Goal: Task Accomplishment & Management: Manage account settings

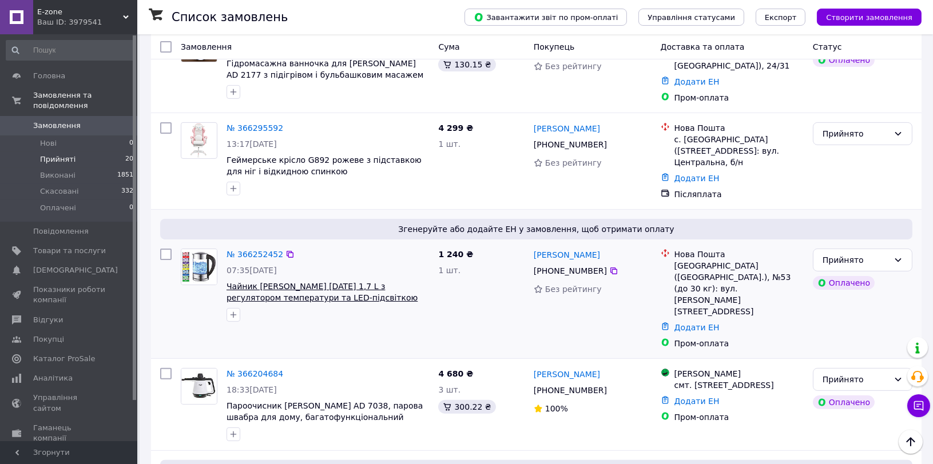
scroll to position [699, 0]
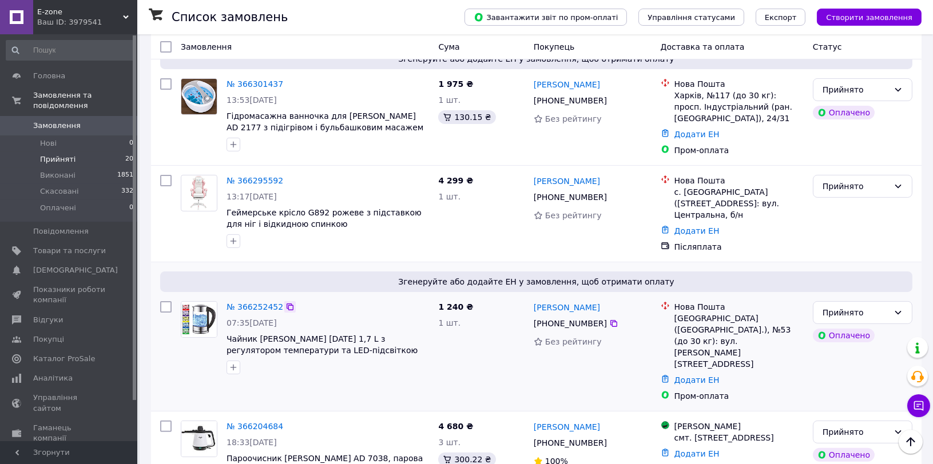
click at [286, 302] on icon at bounding box center [289, 306] width 9 height 9
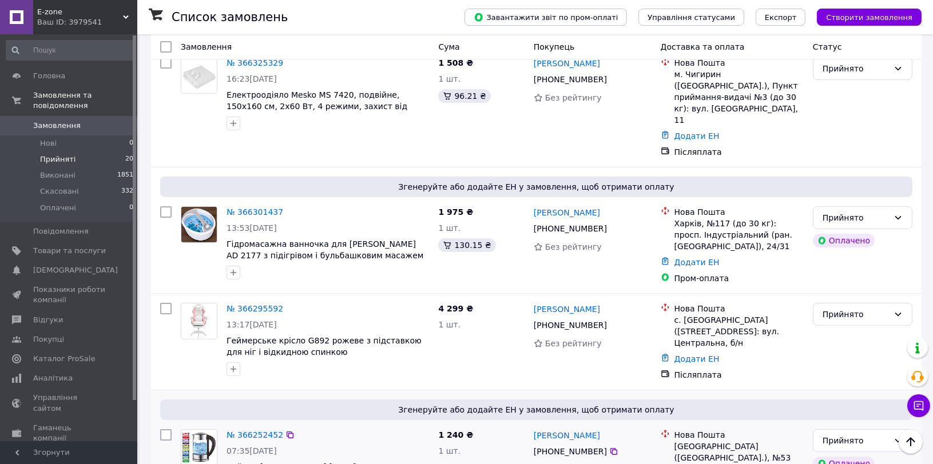
scroll to position [508, 0]
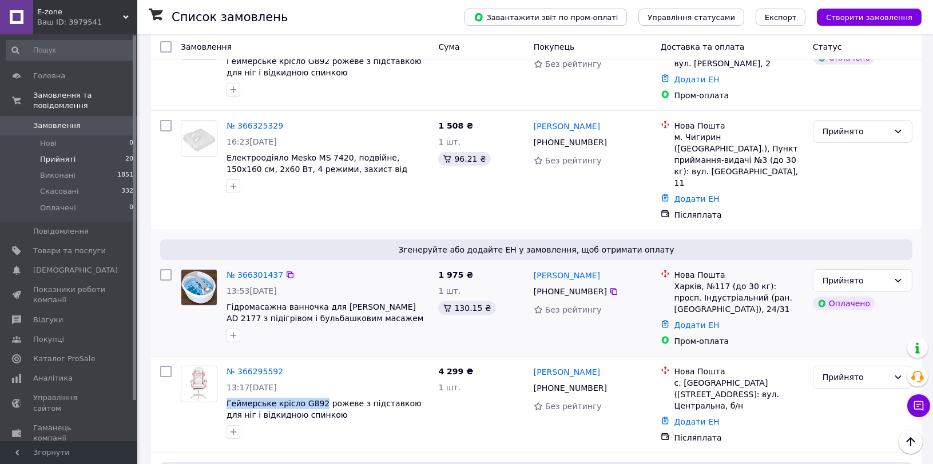
drag, startPoint x: 314, startPoint y: 320, endPoint x: 326, endPoint y: 269, distance: 52.2
copy span "Геймерське крісло G892"
click at [286, 368] on icon at bounding box center [289, 371] width 7 height 7
drag, startPoint x: 395, startPoint y: 228, endPoint x: 345, endPoint y: 232, distance: 50.0
copy span "Adler AD 2177"
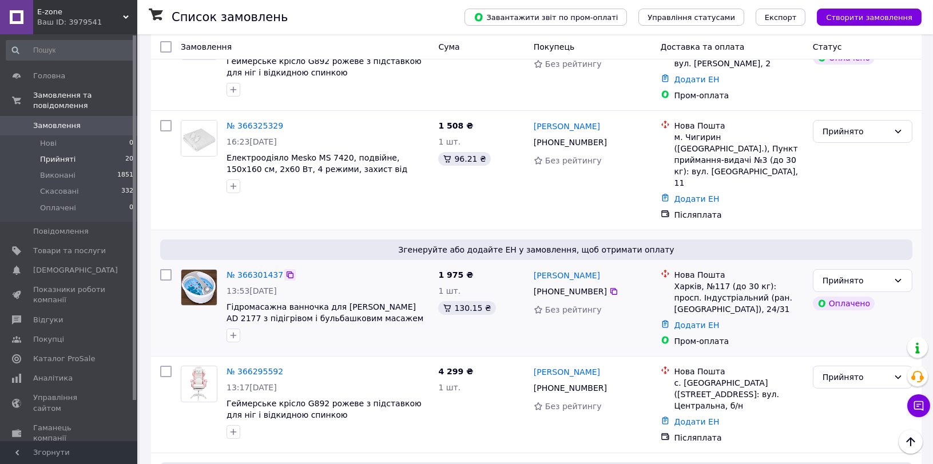
click at [285, 270] on icon at bounding box center [289, 274] width 9 height 9
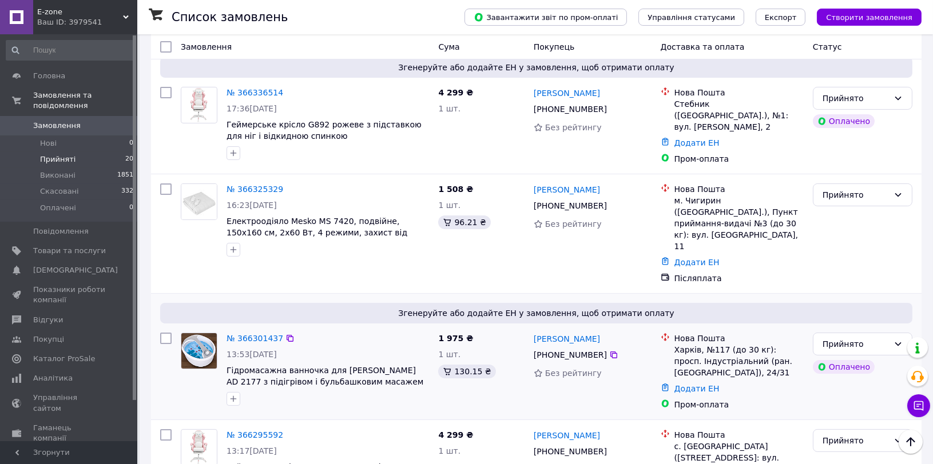
scroll to position [317, 0]
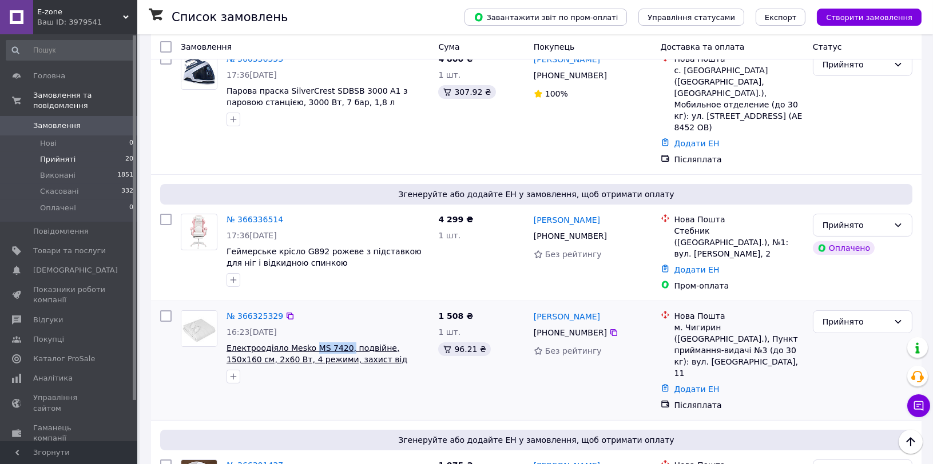
drag, startPoint x: 340, startPoint y: 292, endPoint x: 309, endPoint y: 290, distance: 30.3
copy span "MS 7420,"
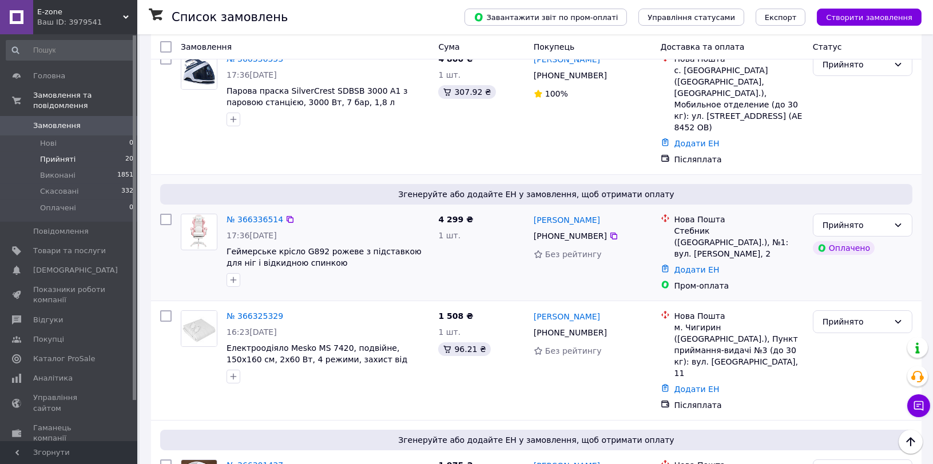
drag, startPoint x: 283, startPoint y: 261, endPoint x: 479, endPoint y: 191, distance: 208.1
click at [285, 312] on icon at bounding box center [289, 316] width 9 height 9
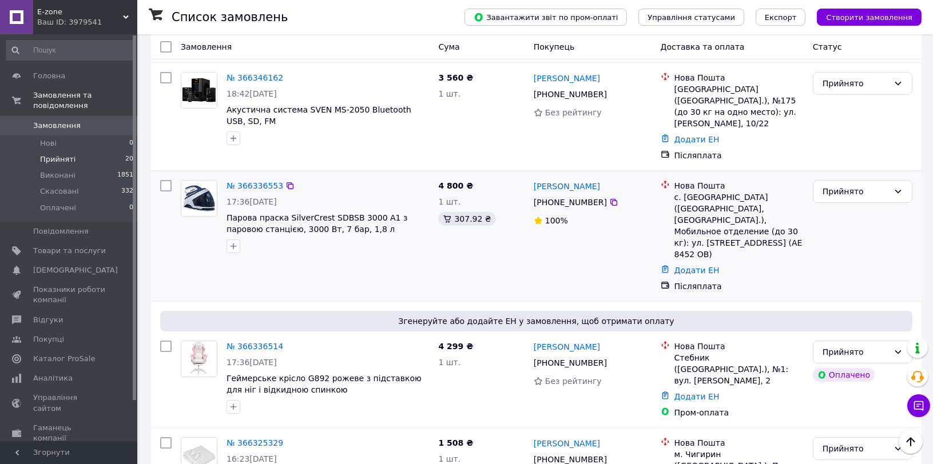
scroll to position [127, 0]
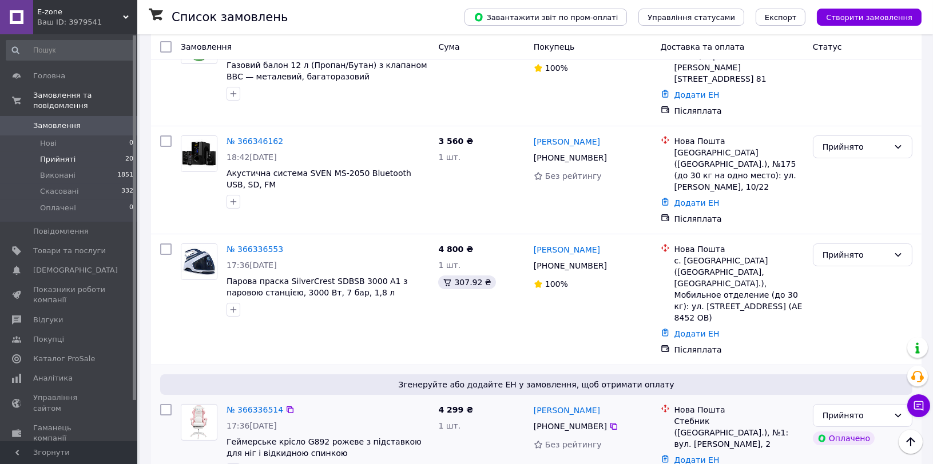
drag, startPoint x: 282, startPoint y: 360, endPoint x: 330, endPoint y: 322, distance: 61.5
click at [285, 405] on icon at bounding box center [289, 409] width 9 height 9
drag, startPoint x: 376, startPoint y: 254, endPoint x: 324, endPoint y: 252, distance: 52.1
copy span "SDBSB 3000 A1"
click at [286, 246] on icon at bounding box center [289, 249] width 7 height 7
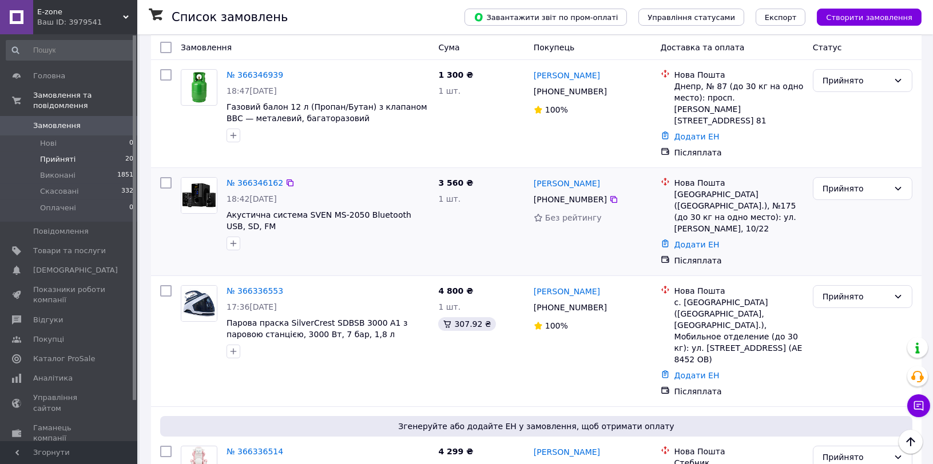
scroll to position [63, 0]
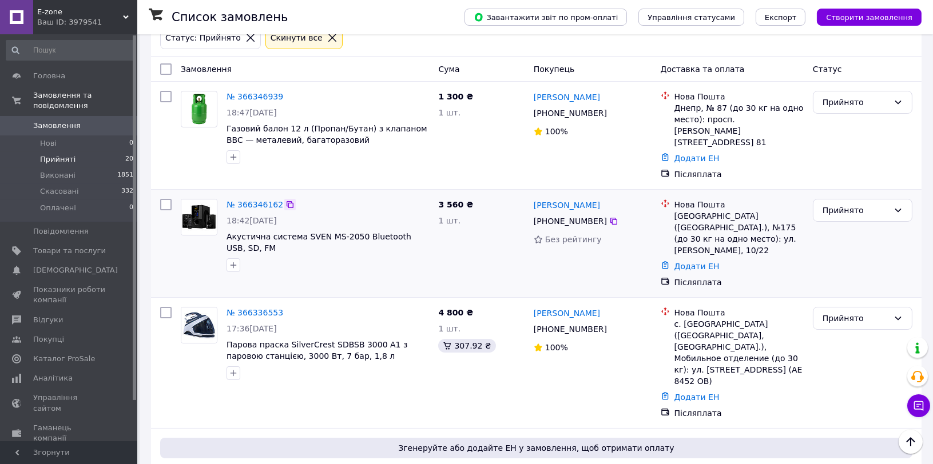
click at [285, 200] on icon at bounding box center [289, 204] width 9 height 9
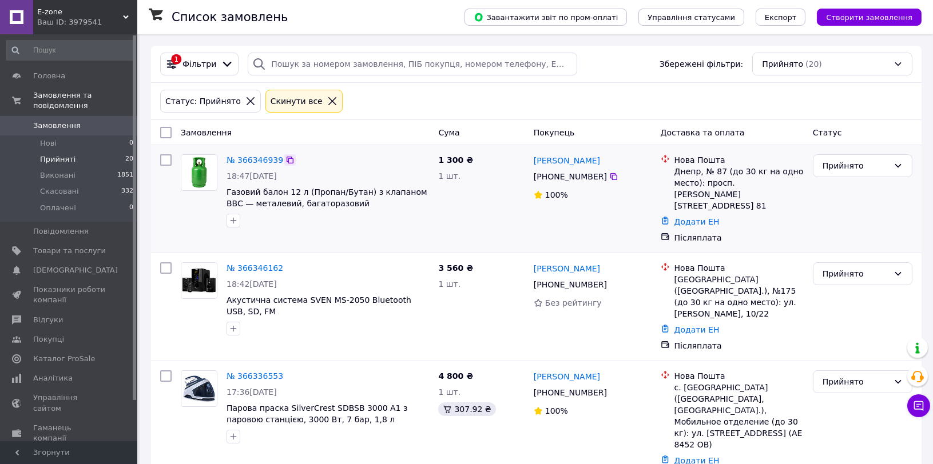
click at [285, 157] on icon at bounding box center [289, 160] width 9 height 9
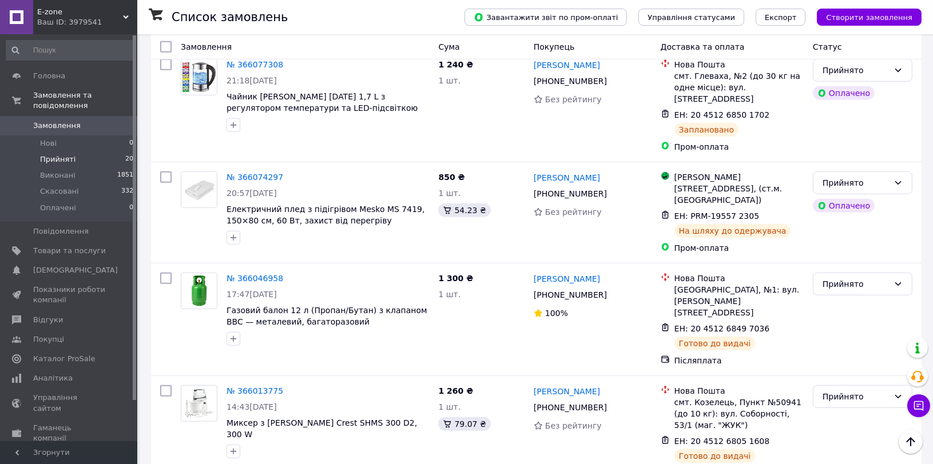
scroll to position [1847, 0]
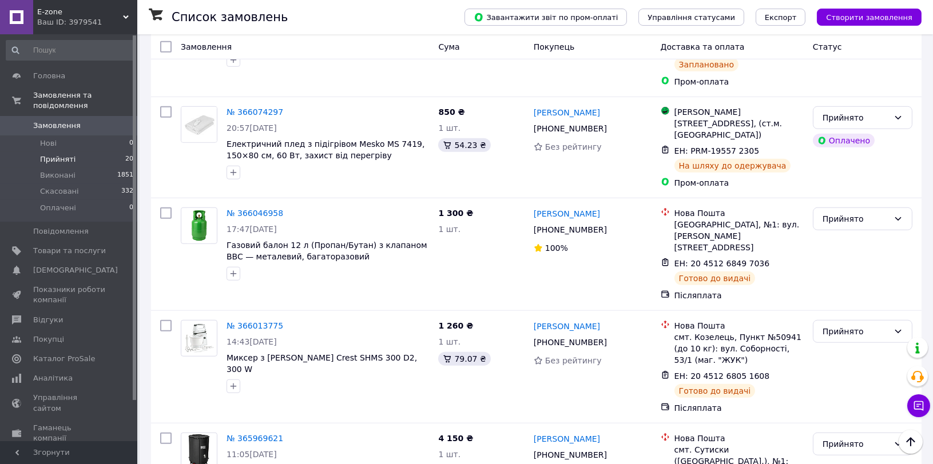
click at [844, 399] on li "Виконано" at bounding box center [862, 397] width 98 height 21
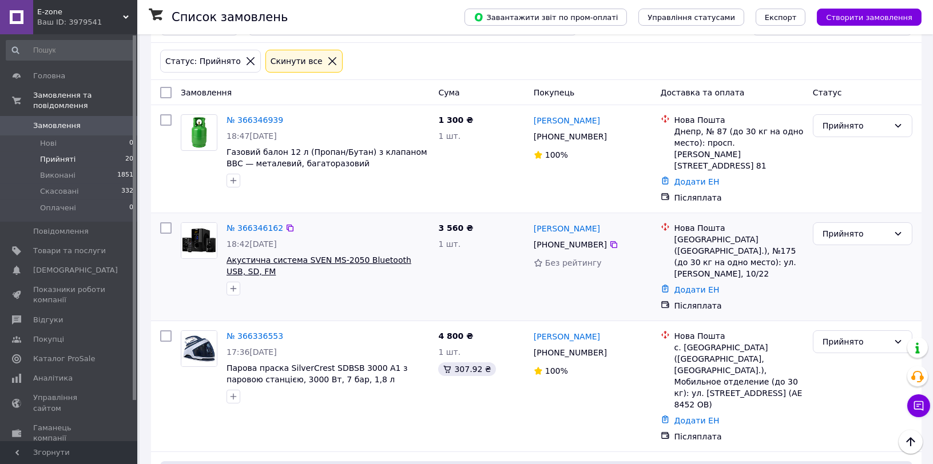
scroll to position [0, 0]
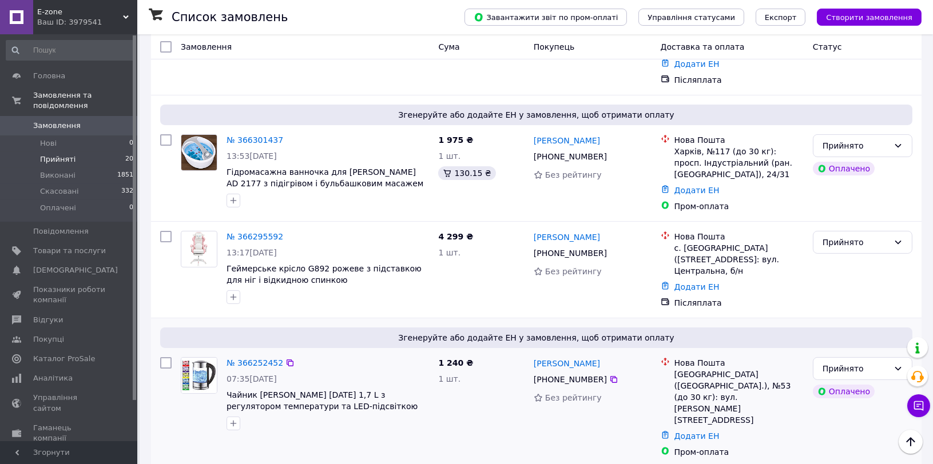
scroll to position [762, 0]
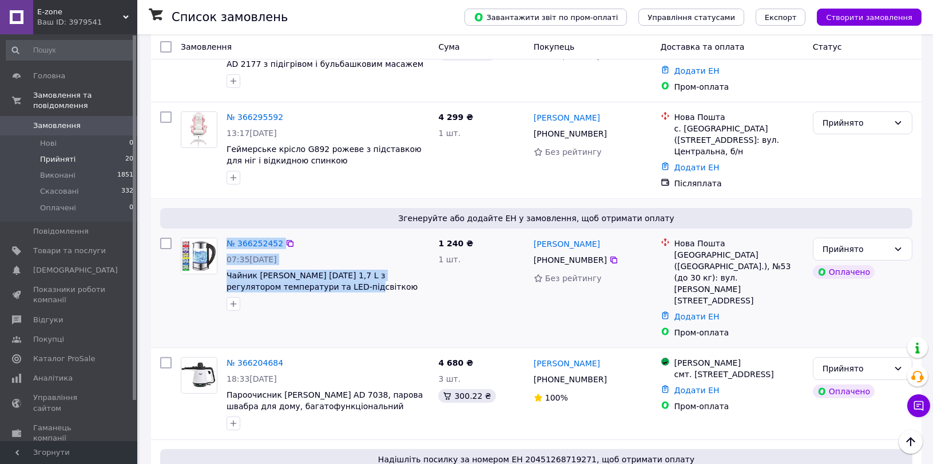
drag, startPoint x: 352, startPoint y: 205, endPoint x: 284, endPoint y: 182, distance: 71.2
click at [222, 233] on div "№ 366252452 07:35[DATE] Чайник [PERSON_NAME] [DATE] 1,7 L з регулятором темпера…" at bounding box center [328, 274] width 212 height 82
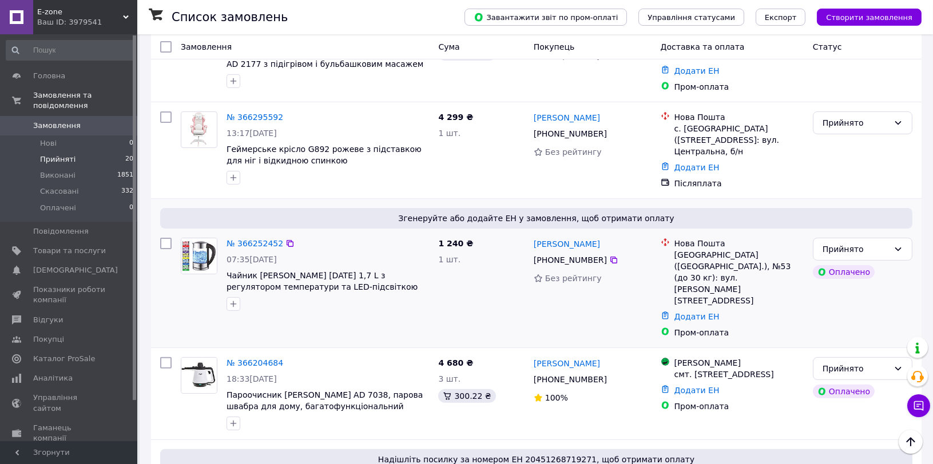
drag, startPoint x: 313, startPoint y: 238, endPoint x: 334, endPoint y: 232, distance: 22.1
click at [314, 238] on div "Згенеруйте або додайте ЕН у замовлення, щоб отримати оплату № 366252452 07:35[D…" at bounding box center [536, 273] width 770 height 149
drag, startPoint x: 345, startPoint y: 206, endPoint x: 225, endPoint y: 196, distance: 120.6
click at [225, 233] on div "№ 366252452 07:35[DATE] Чайник [PERSON_NAME] [DATE] 1,7 L з регулятором темпера…" at bounding box center [328, 274] width 212 height 82
copy span "Чайник [PERSON_NAME] [DATE] 1,7 L з регулятором температури та LED-підсвіткою"
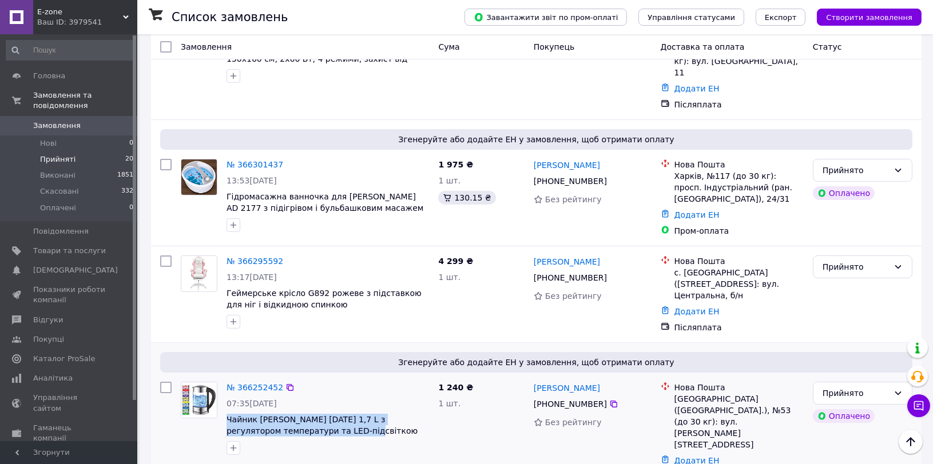
scroll to position [572, 0]
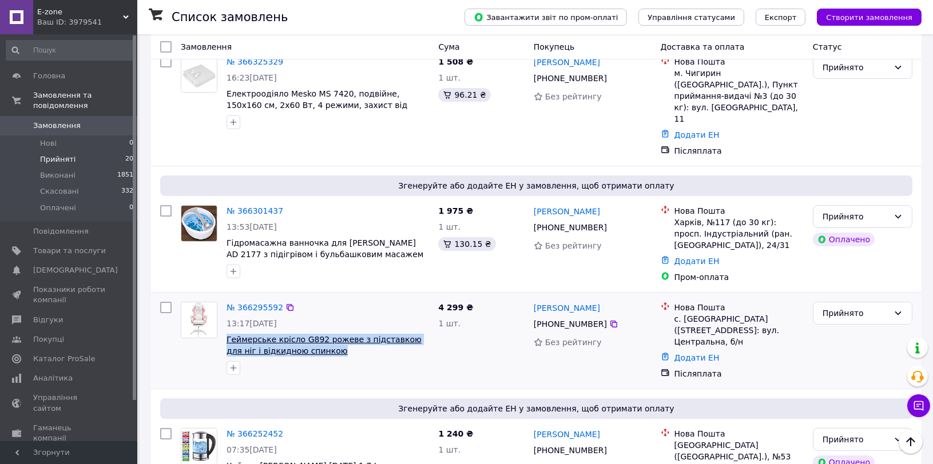
drag, startPoint x: 304, startPoint y: 273, endPoint x: 226, endPoint y: 257, distance: 79.9
click at [226, 334] on span "Геймерське крісло G892 рожеве з підставкою для ніг і відкидною спинкою" at bounding box center [327, 345] width 202 height 23
copy span "Геймерське крісло G892 рожеве з підставкою для ніг і відкидною спинкою"
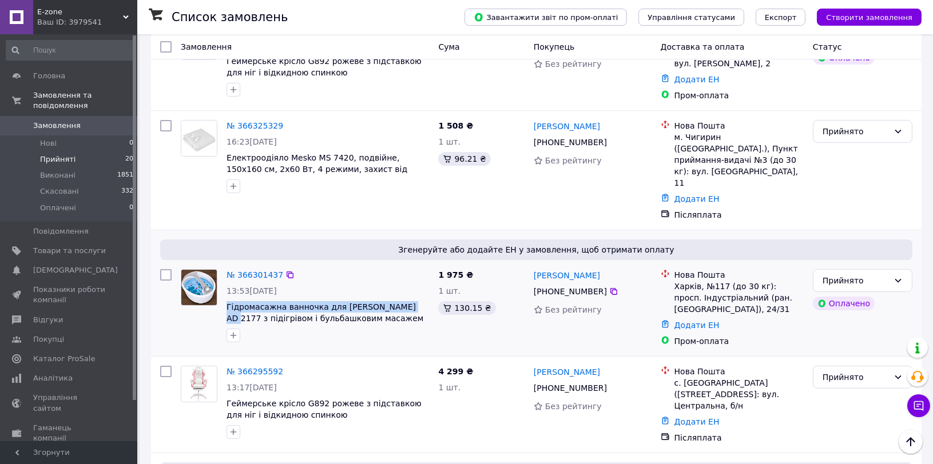
drag, startPoint x: 393, startPoint y: 226, endPoint x: 223, endPoint y: 228, distance: 170.4
copy span "Гідромасажна ванночка для [PERSON_NAME] AD 2177"
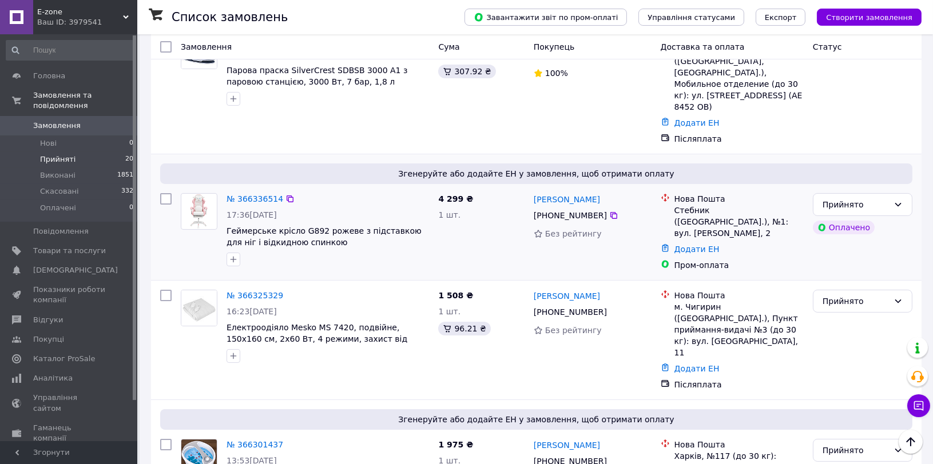
scroll to position [317, 0]
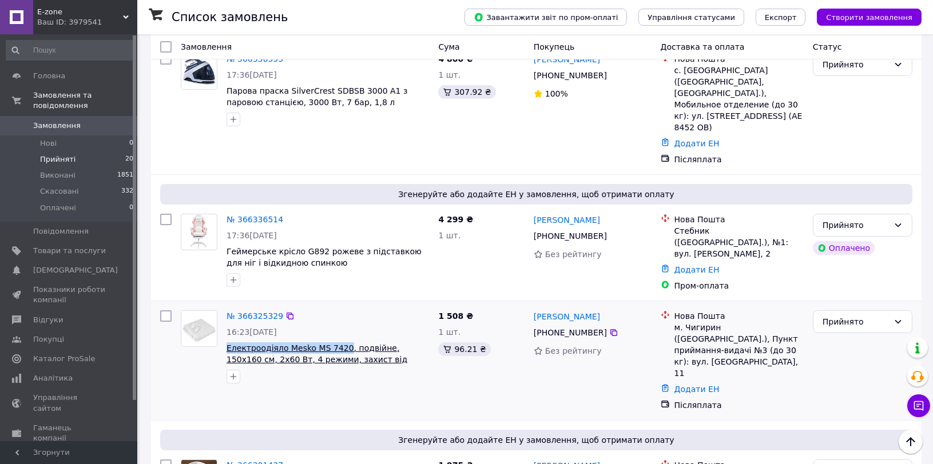
drag, startPoint x: 338, startPoint y: 292, endPoint x: 228, endPoint y: 292, distance: 110.9
copy span "Електроодіяло Mesko MS 7420"
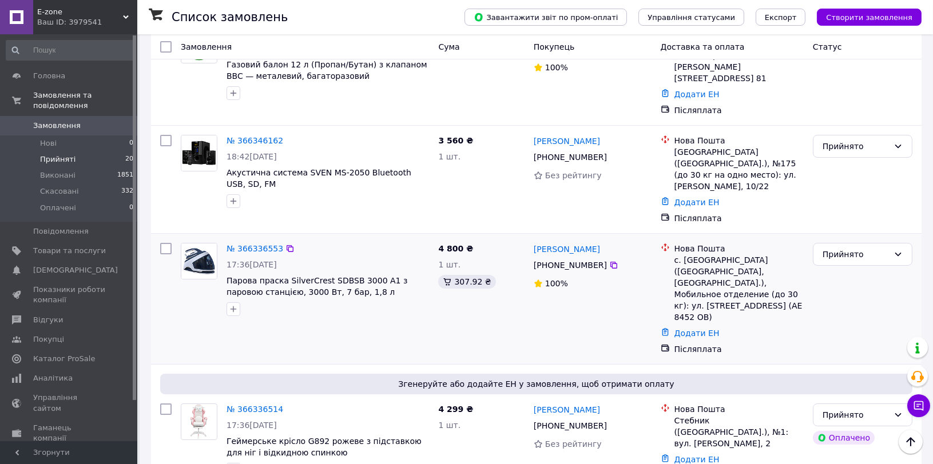
scroll to position [127, 0]
drag, startPoint x: 357, startPoint y: 253, endPoint x: 226, endPoint y: 253, distance: 130.9
copy span "Парова праска SilverCrest SDBSB 3000"
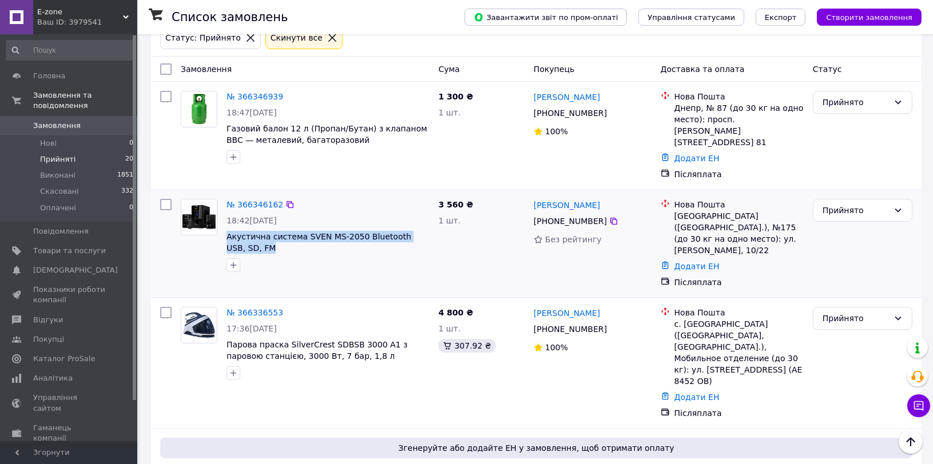
drag, startPoint x: 225, startPoint y: 220, endPoint x: 240, endPoint y: 228, distance: 16.6
click at [240, 228] on div "№ 366346162 18:42[DATE] Акустична система SVEN MS-2050 Bluetooth USB, SD, FM" at bounding box center [328, 235] width 212 height 82
copy span "Акустична система SVEN MS-2050 Bluetooth USB, SD, FM"
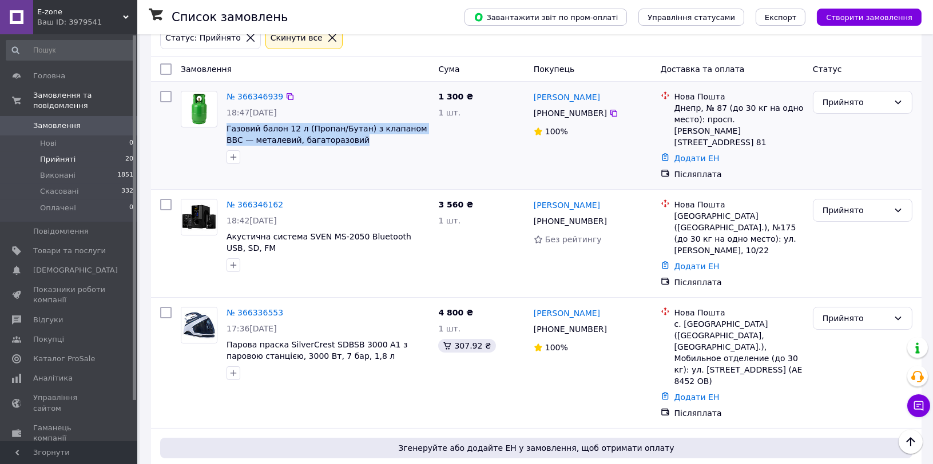
drag, startPoint x: 326, startPoint y: 142, endPoint x: 226, endPoint y: 121, distance: 102.8
click at [226, 121] on div "№ 366346939 18:47[DATE] Газовий балон 12 л (Пропан/Бутан) з клапаном BBC — мета…" at bounding box center [328, 127] width 212 height 82
copy span "Газовий балон 12 л (Пропан/Бутан) з клапаном BBC — металевий, багаторазовий"
